Goal: Information Seeking & Learning: Learn about a topic

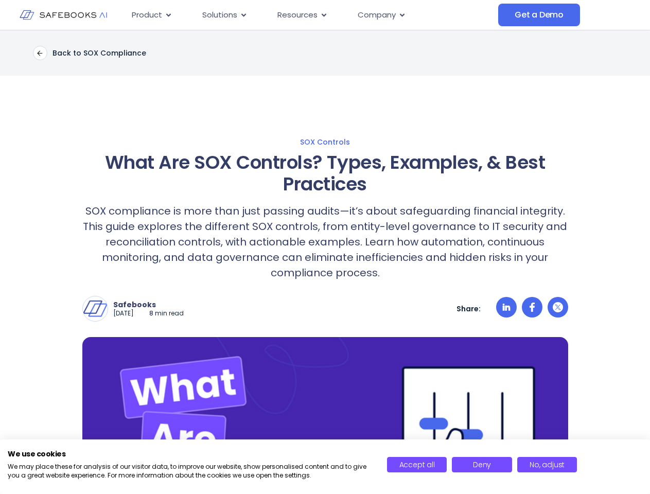
click at [0, 0] on span "Menu Toggle" at bounding box center [0, 0] width 0 height 0
click at [165, 19] on icon "Menu" at bounding box center [169, 15] width 8 height 8
click at [417, 465] on span "Accept all" at bounding box center [417, 465] width 36 height 10
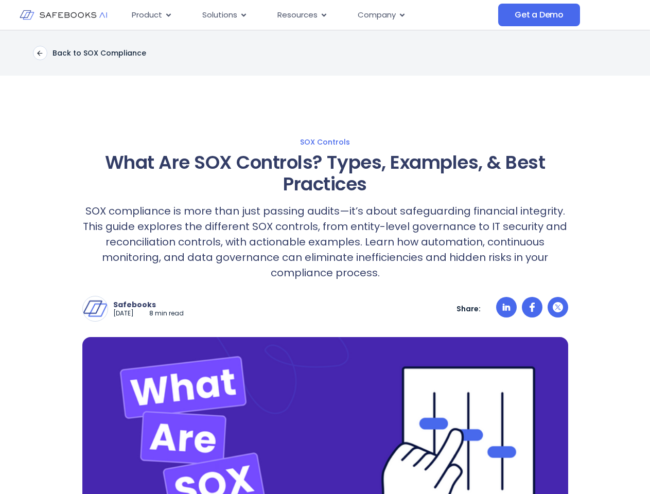
click at [0, 0] on div "Menu" at bounding box center [0, 0] width 0 height 0
